Goal: Information Seeking & Learning: Learn about a topic

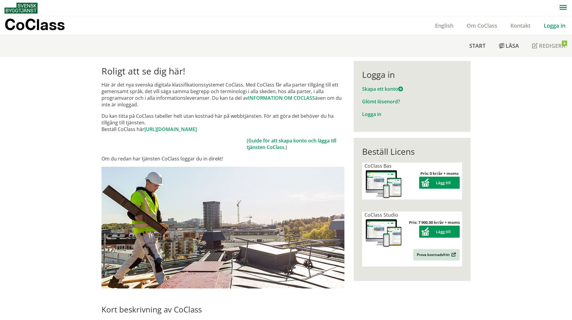
click at [559, 27] on link "Logga in" at bounding box center [554, 25] width 35 height 7
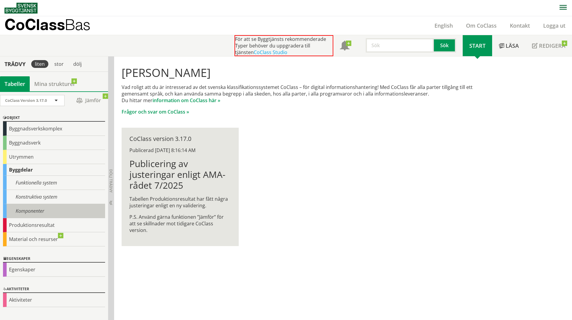
click at [32, 213] on div "Komponenter" at bounding box center [54, 211] width 102 height 14
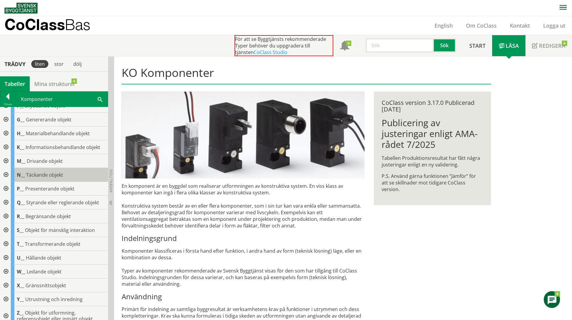
scroll to position [56, 0]
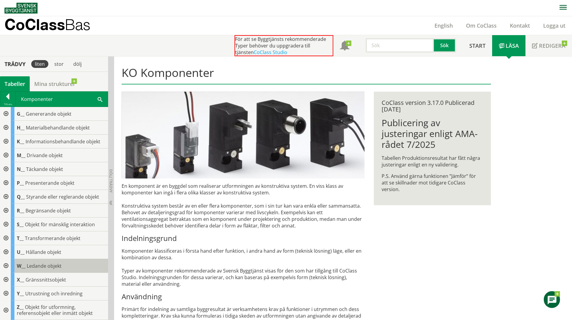
click at [62, 264] on div "W__ Ledande objekt" at bounding box center [59, 266] width 97 height 14
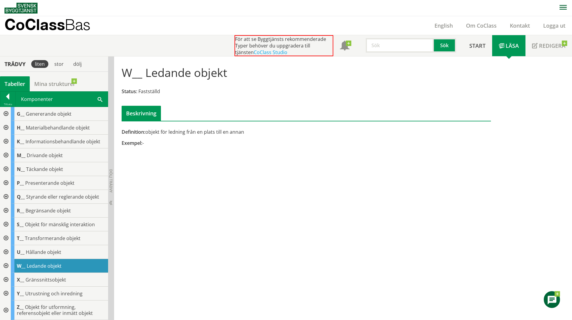
click at [144, 114] on div "Beskrivning" at bounding box center [141, 113] width 39 height 15
click at [7, 267] on div at bounding box center [5, 266] width 11 height 14
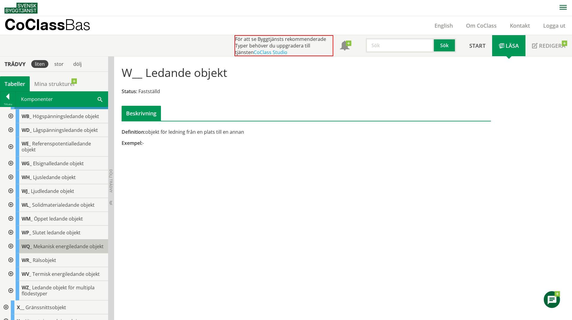
scroll to position [222, 0]
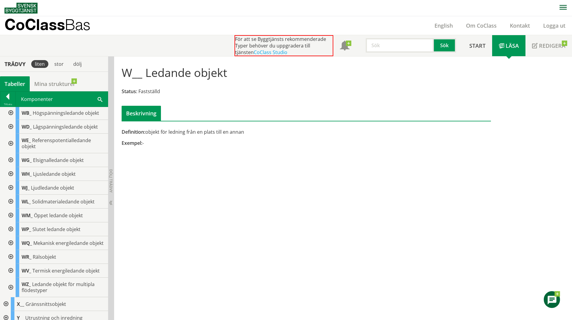
click at [9, 228] on div at bounding box center [10, 229] width 11 height 14
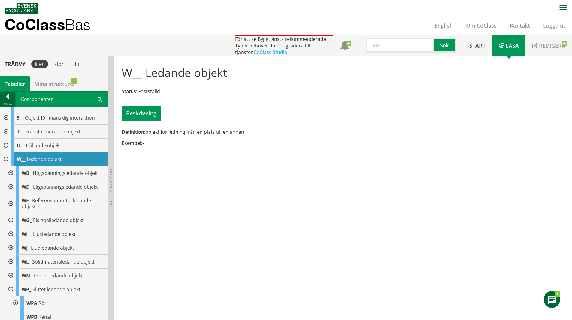
scroll to position [102, 0]
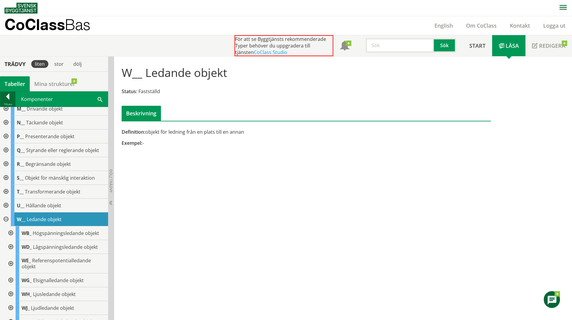
click at [8, 95] on div at bounding box center [7, 97] width 15 height 8
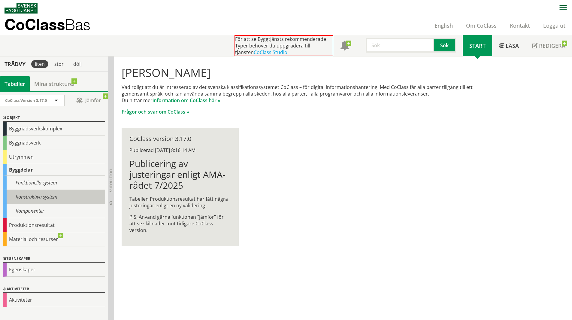
click at [28, 199] on div "Konstruktiva system" at bounding box center [54, 197] width 102 height 14
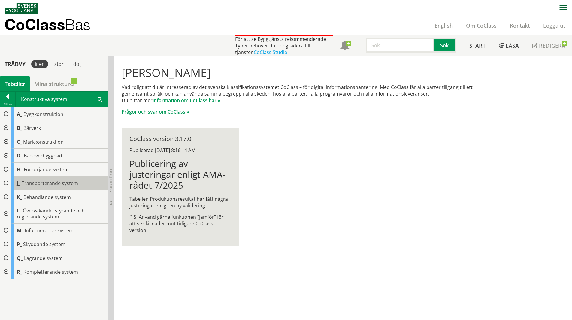
click at [29, 187] on div "J_ Transporterande system" at bounding box center [59, 183] width 97 height 14
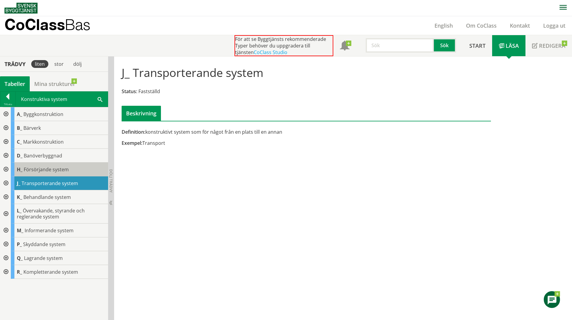
click at [29, 169] on span "Försörjande system" at bounding box center [46, 169] width 45 height 7
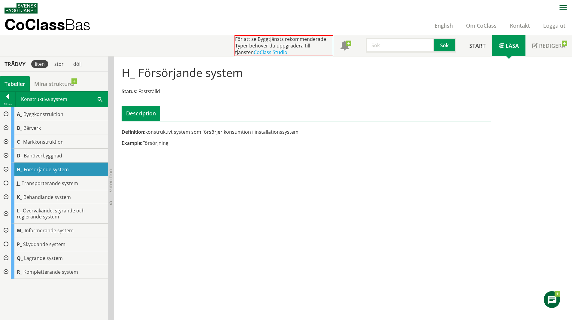
click at [6, 167] on div at bounding box center [5, 169] width 11 height 14
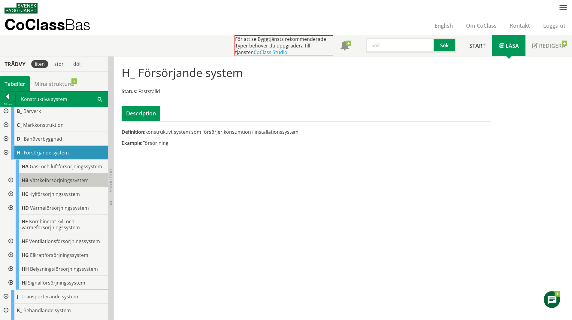
scroll to position [30, 0]
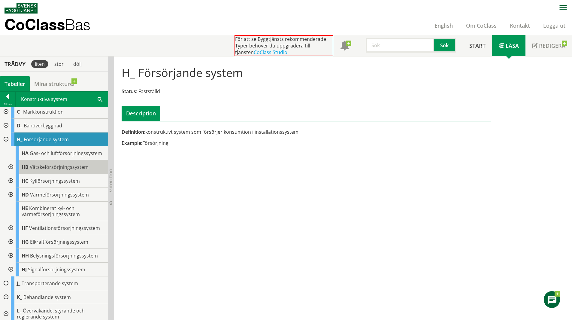
click at [64, 168] on span "Vätskeförsörjningssystem" at bounding box center [59, 167] width 59 height 7
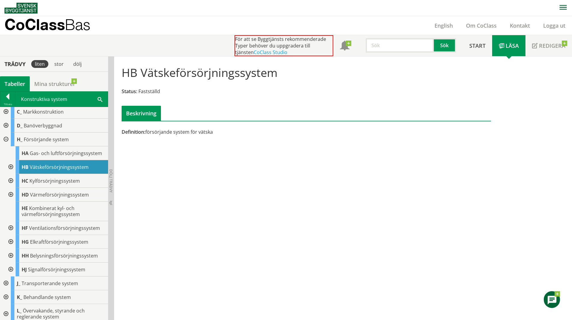
click at [5, 165] on div at bounding box center [10, 167] width 11 height 14
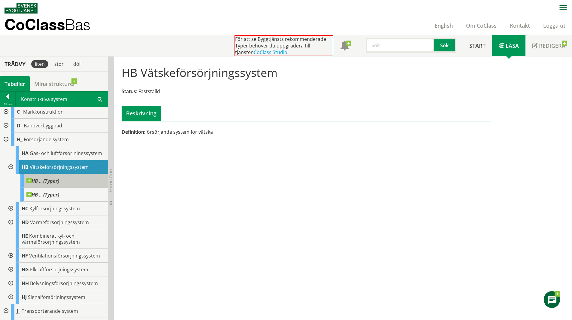
click at [59, 178] on span at bounding box center [59, 178] width 0 height 0
click at [47, 194] on span "HB .. (Typer)" at bounding box center [42, 195] width 33 height 6
click at [59, 179] on span "HB .. (Typer)" at bounding box center [42, 181] width 33 height 6
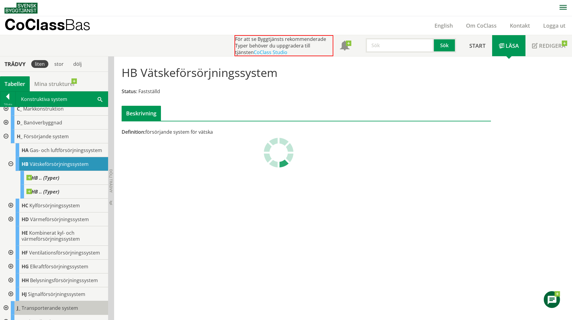
scroll to position [26, 0]
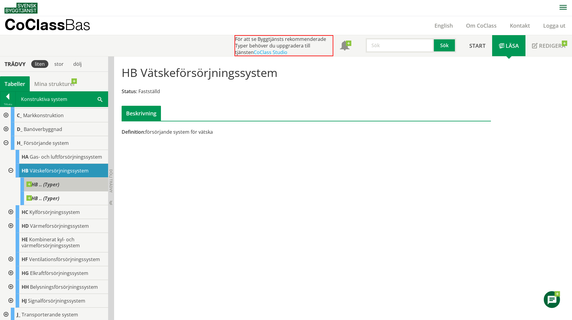
click at [59, 181] on span at bounding box center [59, 181] width 0 height 0
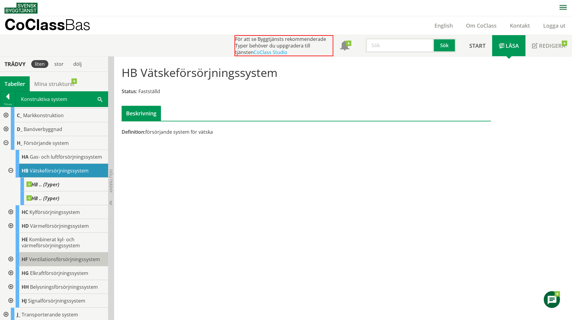
scroll to position [56, 0]
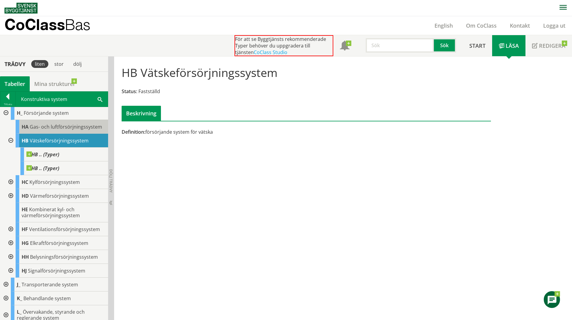
click at [47, 126] on span "Gas- och luftförsörjningssystem" at bounding box center [66, 126] width 72 height 7
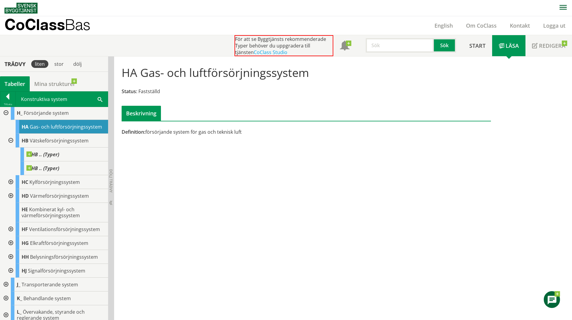
drag, startPoint x: 310, startPoint y: 76, endPoint x: 153, endPoint y: 77, distance: 157.4
click at [153, 77] on div "HA Gas- och luftförsörjningssystem Status: Fastställd Beskrivning" at bounding box center [306, 91] width 378 height 60
click at [145, 72] on h1 "HA Gas- och luftförsörjningssystem" at bounding box center [215, 72] width 187 height 13
click at [7, 111] on div at bounding box center [5, 113] width 11 height 14
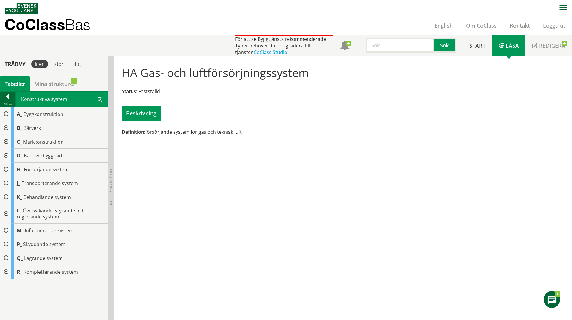
click at [8, 101] on div at bounding box center [7, 97] width 15 height 8
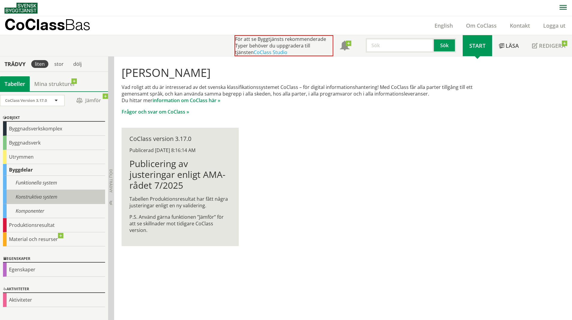
click at [49, 198] on div "Konstruktiva system" at bounding box center [54, 197] width 102 height 14
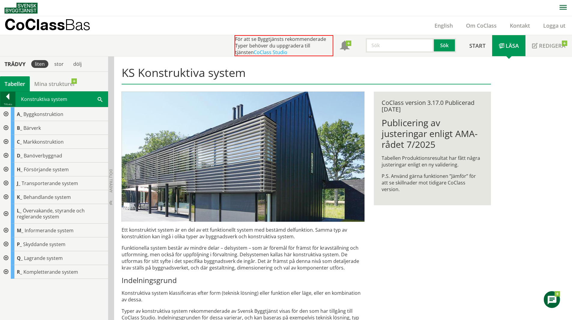
click at [6, 102] on div "Tillbaka" at bounding box center [7, 104] width 15 height 5
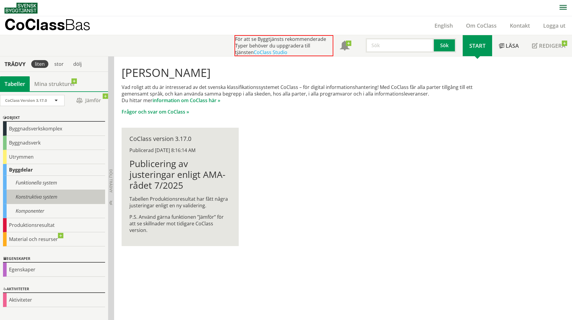
click at [49, 196] on div "Konstruktiva system" at bounding box center [54, 197] width 102 height 14
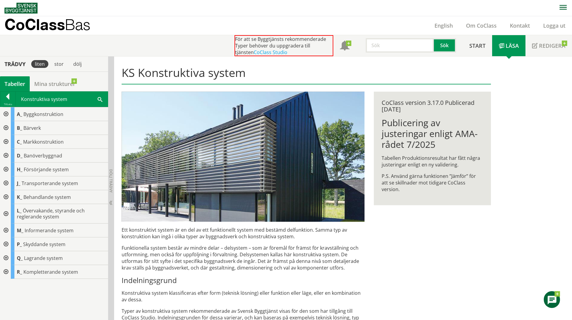
click at [7, 170] on div at bounding box center [5, 169] width 11 height 14
